Goal: Information Seeking & Learning: Check status

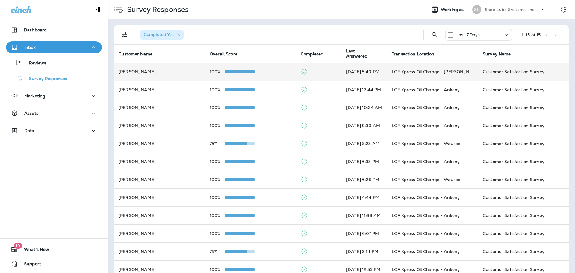
click at [193, 67] on td "[PERSON_NAME]" at bounding box center [159, 72] width 91 height 18
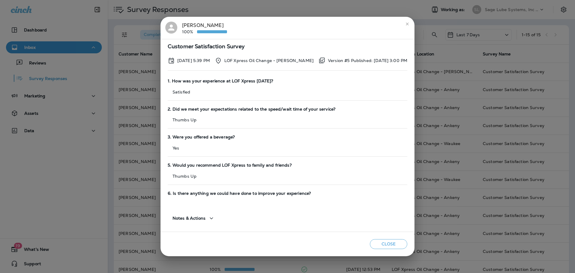
click at [210, 219] on icon "button" at bounding box center [211, 218] width 7 height 7
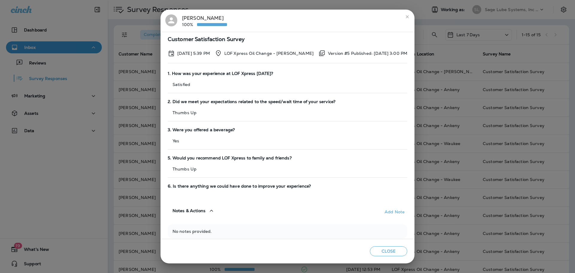
click at [210, 210] on icon "button" at bounding box center [211, 210] width 7 height 7
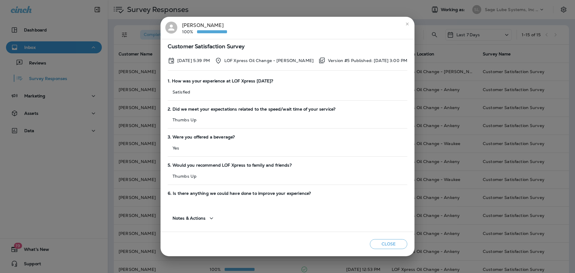
click at [153, 122] on div "[PERSON_NAME] 100% Customer Satisfaction Survey [DATE] 5:39 PM LOF Xpress Oil C…" at bounding box center [287, 136] width 575 height 273
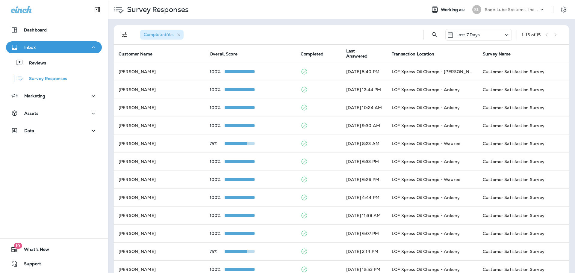
click at [123, 35] on icon "Filters" at bounding box center [124, 34] width 7 height 7
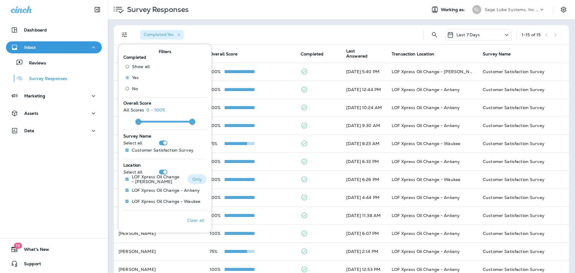
click at [195, 180] on p "Only" at bounding box center [197, 179] width 10 height 5
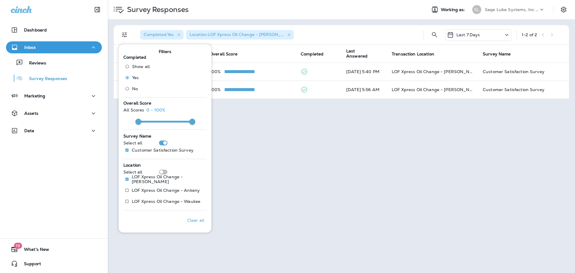
click at [319, 24] on div "Completed : Yes Location : LOF Xpress Oil Change - [PERSON_NAME] Last 7 Days 1 …" at bounding box center [342, 62] width 468 height 86
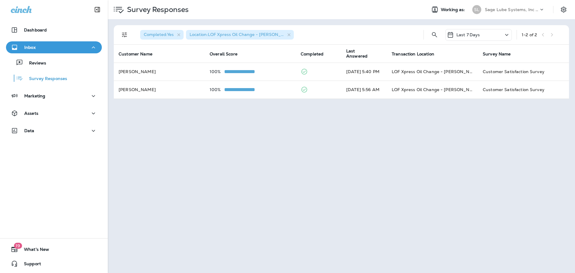
click at [464, 34] on p "Last 7 Days" at bounding box center [469, 34] width 24 height 5
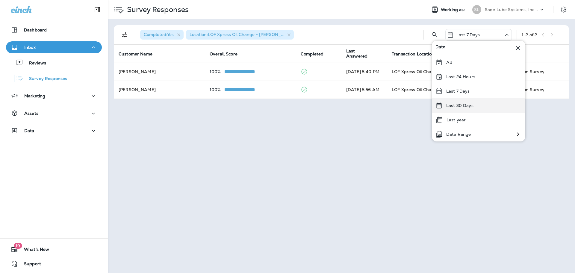
click at [464, 104] on p "Last 30 Days" at bounding box center [460, 105] width 27 height 5
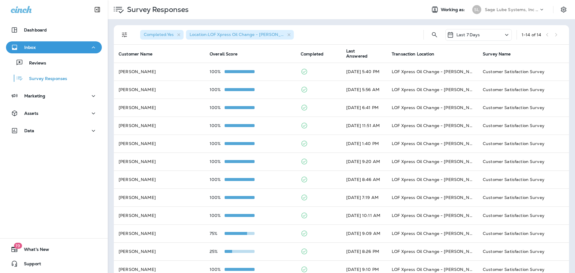
click at [485, 35] on div "Last 7 Days" at bounding box center [479, 35] width 67 height 12
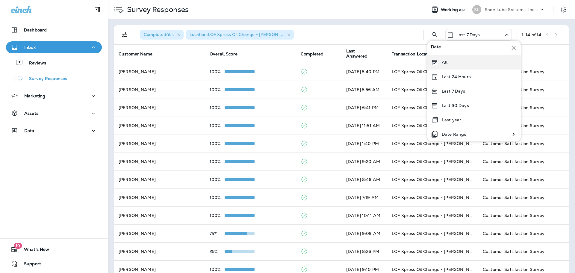
click at [461, 61] on div "All" at bounding box center [475, 62] width 94 height 14
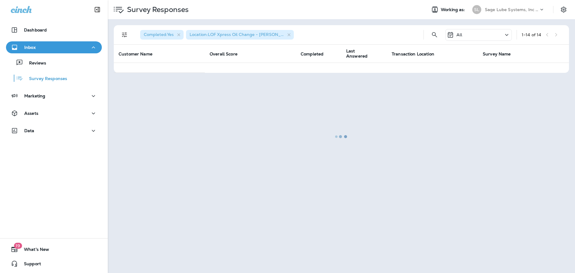
click at [466, 33] on div at bounding box center [341, 137] width 466 height 272
click at [37, 47] on div "Inbox" at bounding box center [54, 47] width 86 height 7
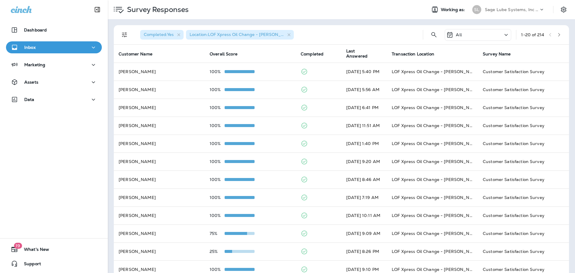
click at [37, 47] on div "Inbox" at bounding box center [54, 47] width 86 height 7
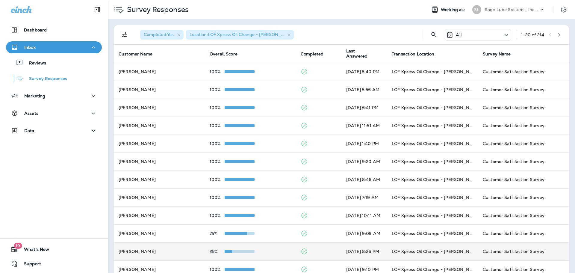
click at [188, 253] on td "[PERSON_NAME]" at bounding box center [159, 251] width 91 height 18
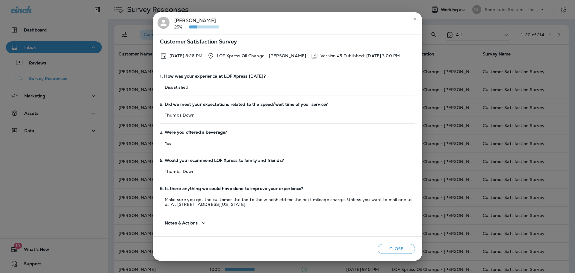
click at [469, 161] on div "[PERSON_NAME] 25% Customer Satisfaction Survey [DATE] 8:26 PM LOF Xpress Oil Ch…" at bounding box center [287, 136] width 575 height 273
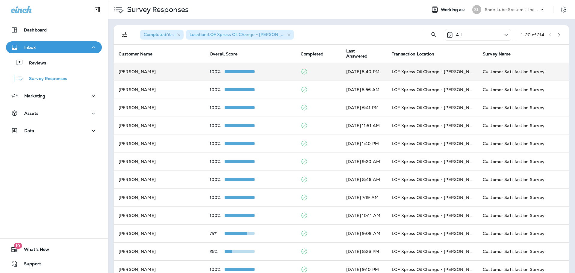
click at [190, 72] on td "[PERSON_NAME]" at bounding box center [159, 72] width 91 height 18
